Goal: Complete application form

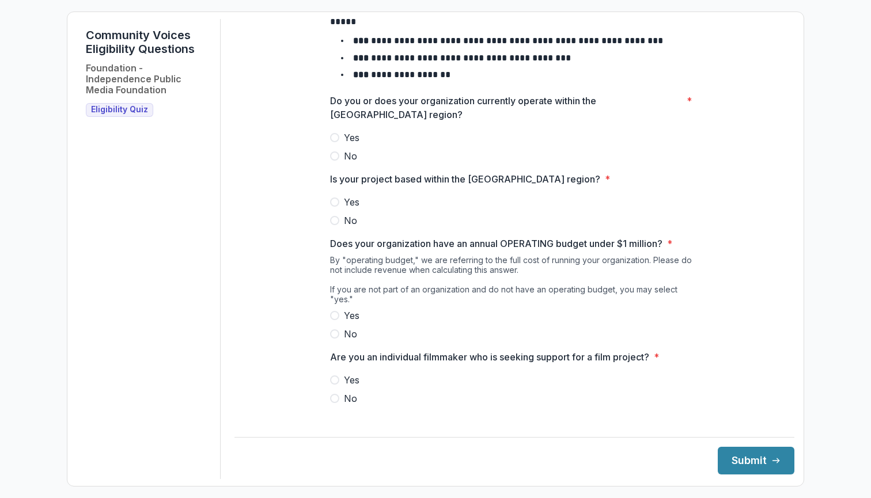
scroll to position [99, 0]
click at [333, 143] on span at bounding box center [334, 138] width 9 height 9
click at [335, 207] on span at bounding box center [334, 202] width 9 height 9
click at [336, 316] on span at bounding box center [334, 316] width 9 height 9
click at [332, 383] on span at bounding box center [334, 380] width 9 height 9
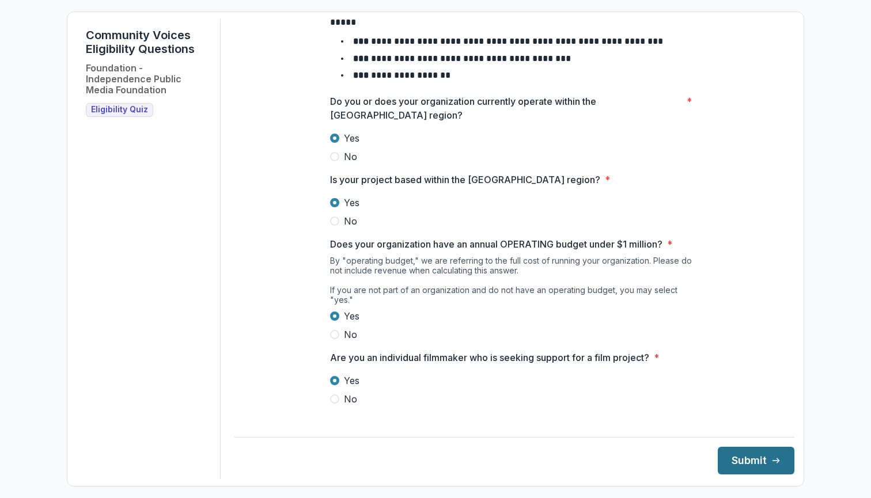
click at [739, 458] on button "Submit" at bounding box center [756, 461] width 77 height 28
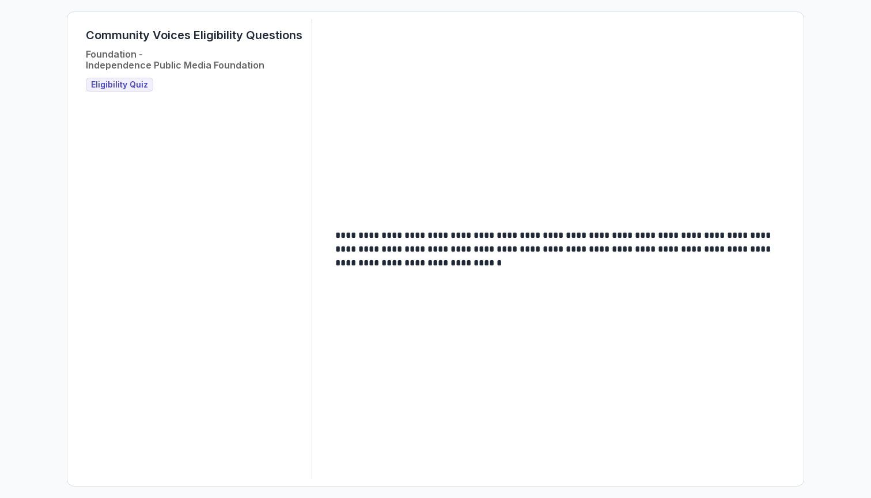
click at [134, 86] on span "Eligibility Quiz" at bounding box center [119, 85] width 57 height 10
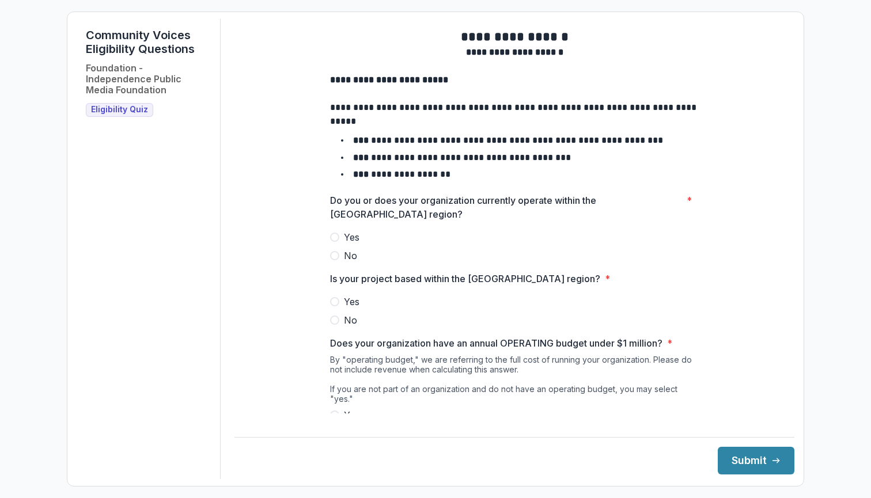
click at [342, 244] on label "Yes" at bounding box center [514, 237] width 369 height 14
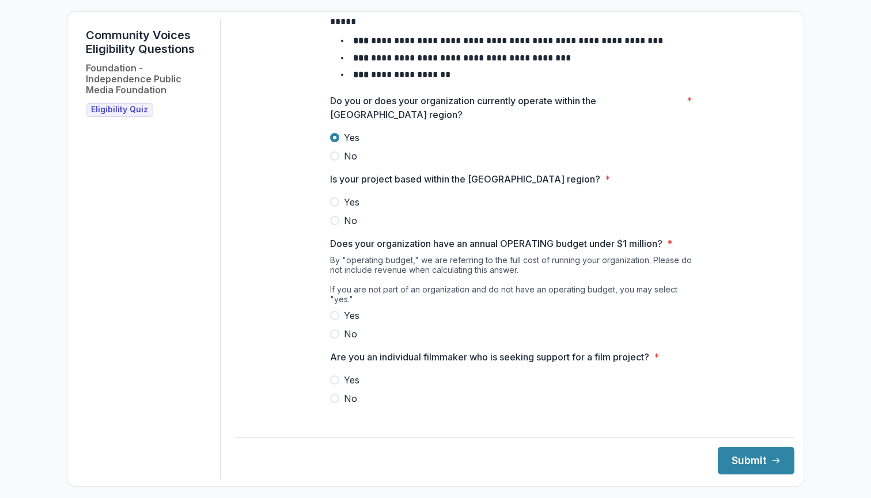
scroll to position [99, 0]
click at [334, 207] on span at bounding box center [334, 202] width 9 height 9
click at [334, 313] on span at bounding box center [334, 316] width 9 height 9
click at [339, 400] on label "No" at bounding box center [514, 399] width 369 height 14
click at [744, 468] on button "Submit" at bounding box center [756, 461] width 77 height 28
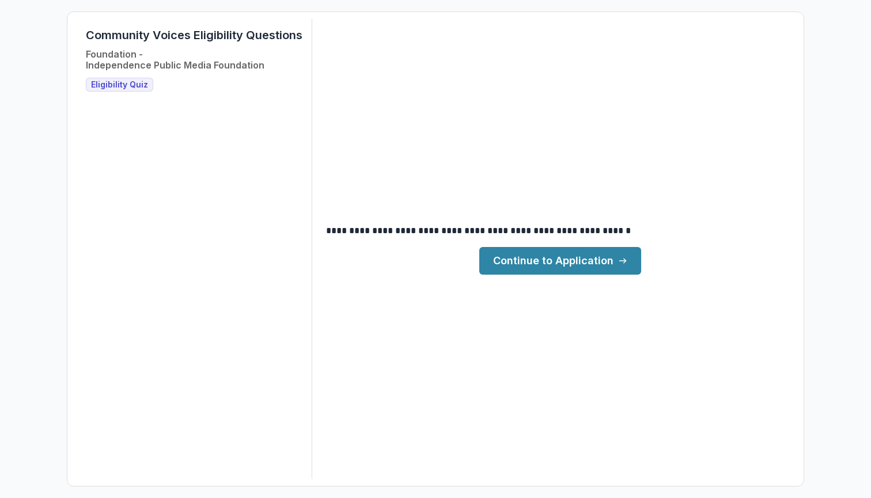
click at [581, 264] on link "Continue to Application" at bounding box center [560, 261] width 162 height 28
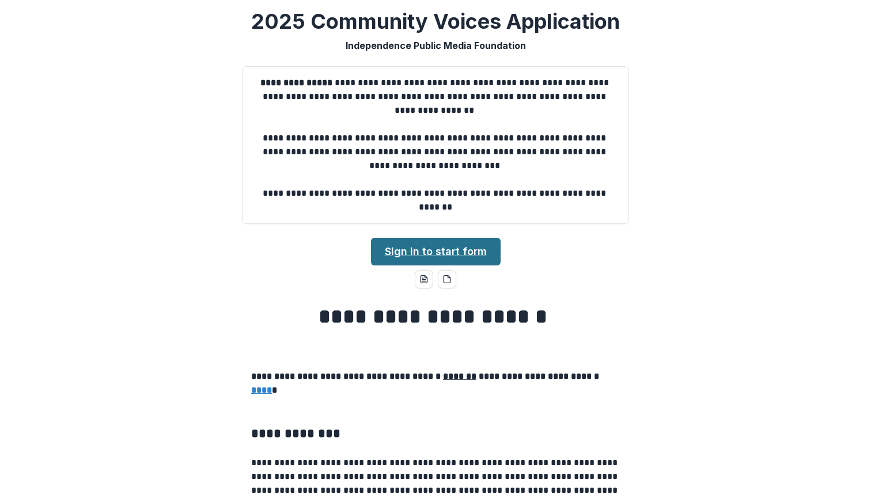
click at [454, 247] on link "Sign in to start form" at bounding box center [436, 252] width 130 height 28
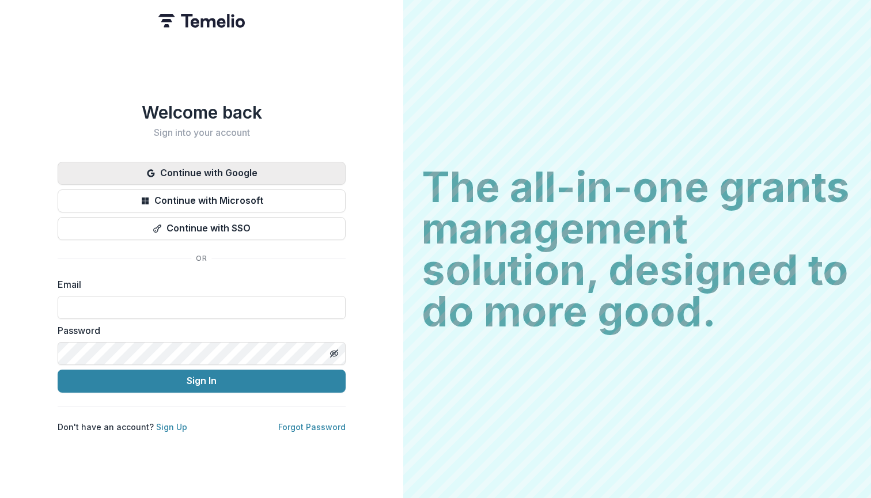
click at [218, 169] on button "Continue with Google" at bounding box center [202, 173] width 288 height 23
